Goal: Task Accomplishment & Management: Complete application form

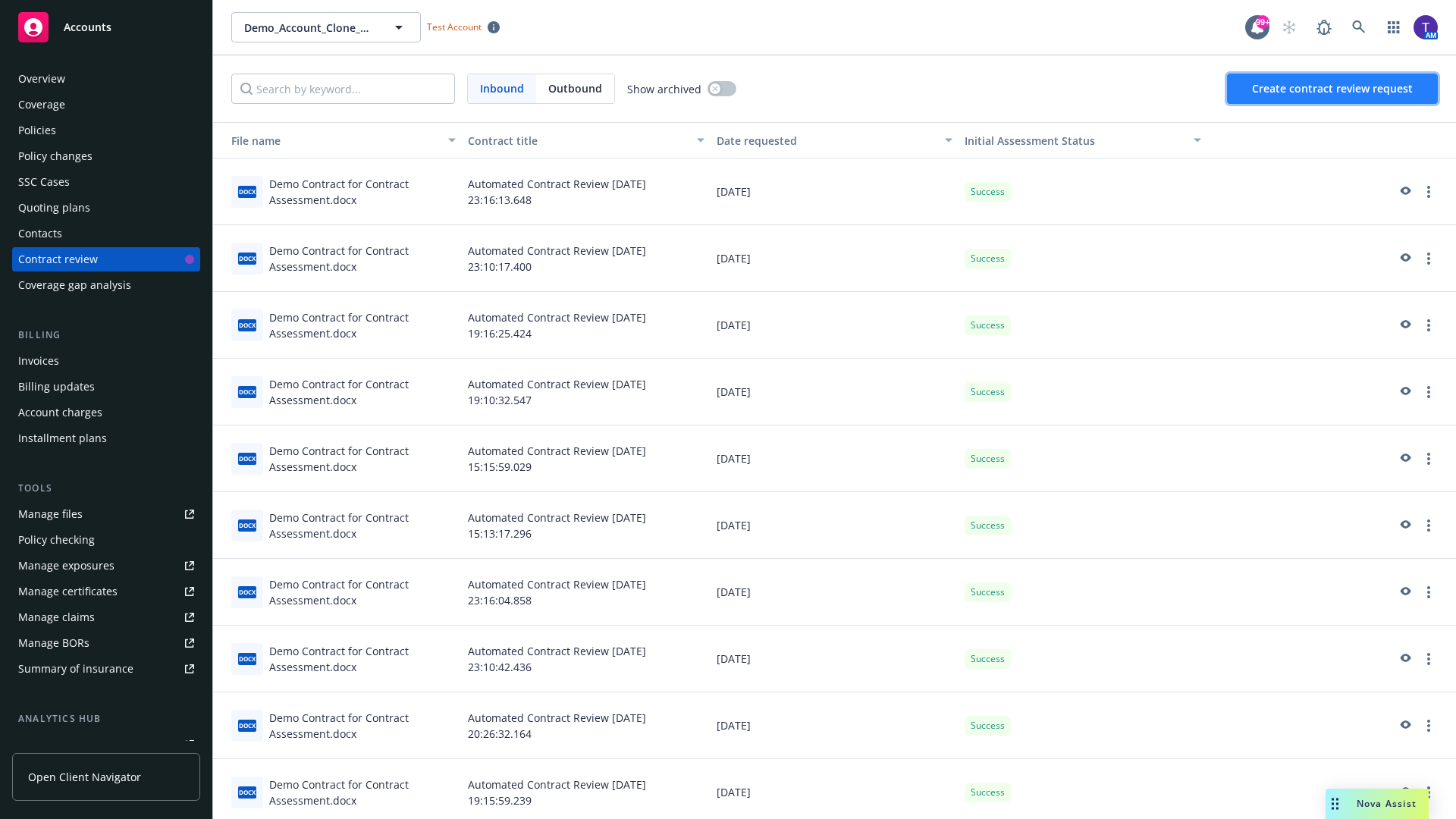
click at [1333, 89] on span "Create contract review request" at bounding box center [1332, 88] width 160 height 15
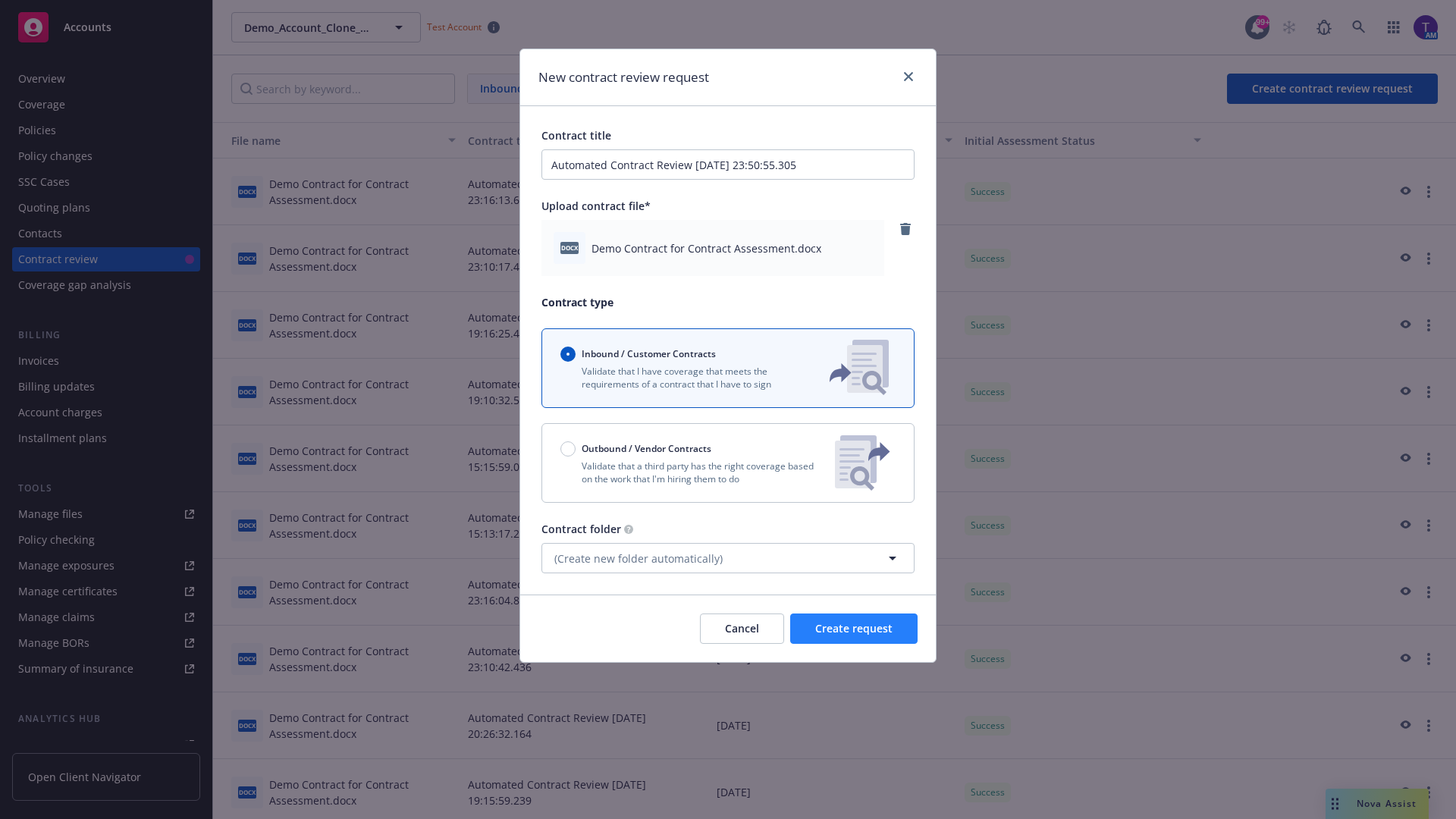
type input "Automated Contract Review [DATE] 23:50:55.305"
click at [854, 629] on span "Create request" at bounding box center [854, 628] width 78 height 15
